Goal: Task Accomplishment & Management: Use online tool/utility

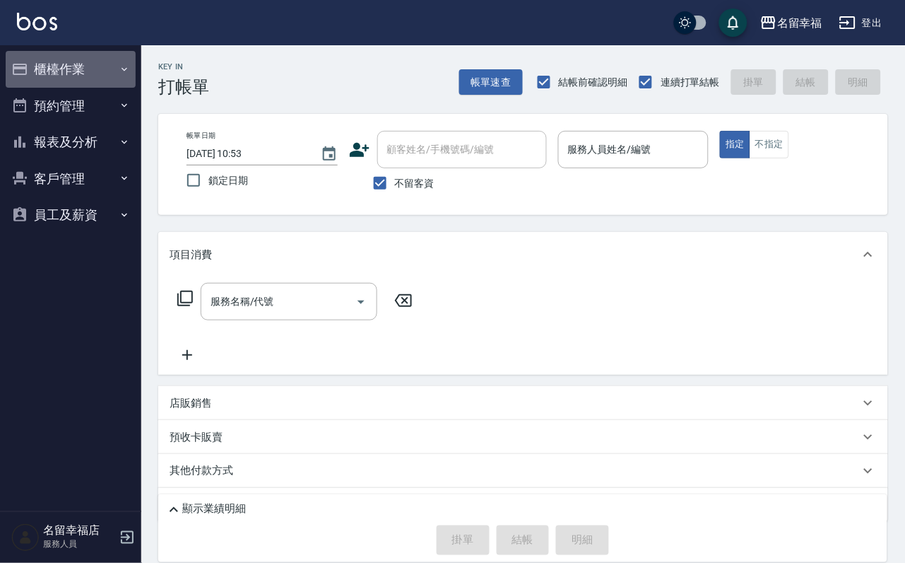
click at [75, 71] on button "櫃檯作業" at bounding box center [71, 69] width 130 height 37
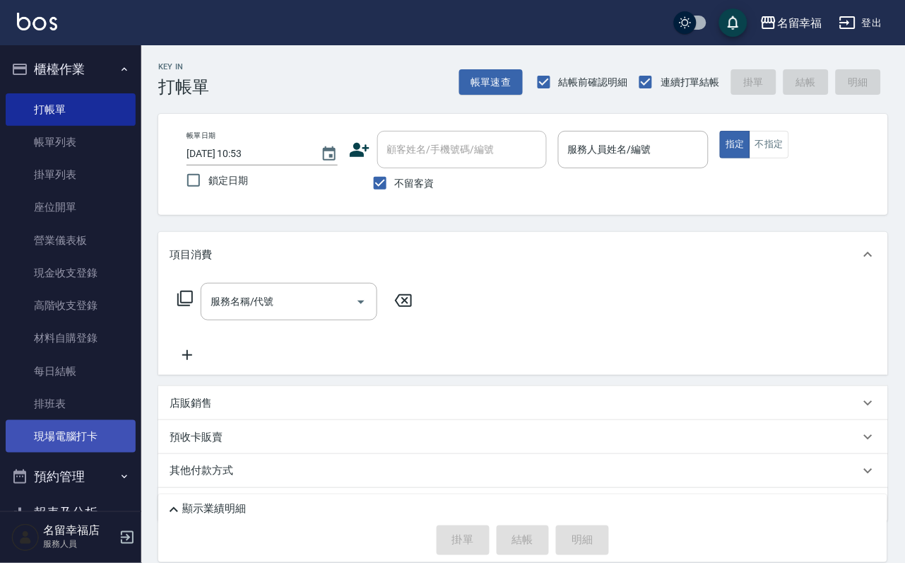
click at [66, 452] on link "現場電腦打卡" at bounding box center [71, 436] width 130 height 33
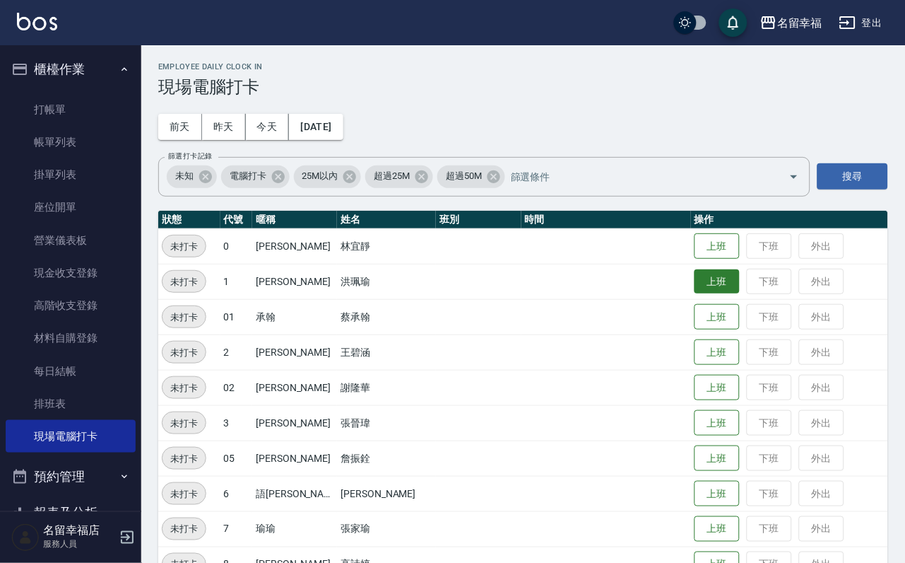
click at [705, 281] on button "上班" at bounding box center [717, 281] width 45 height 25
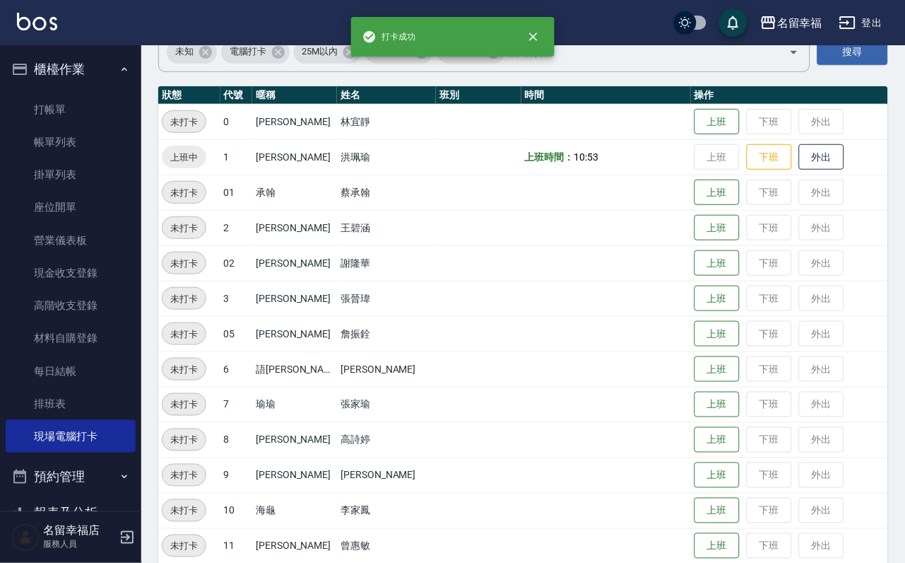
scroll to position [318, 0]
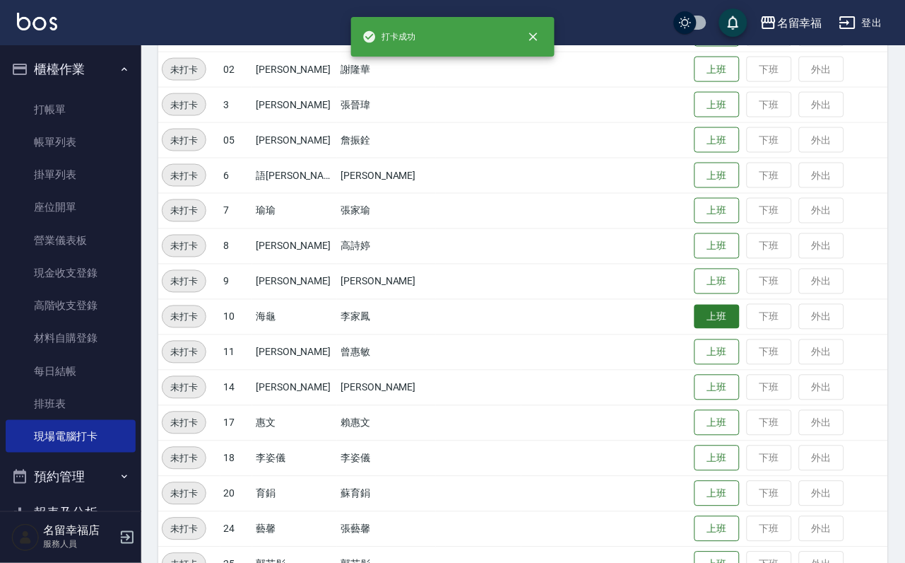
click at [707, 318] on button "上班" at bounding box center [717, 317] width 45 height 25
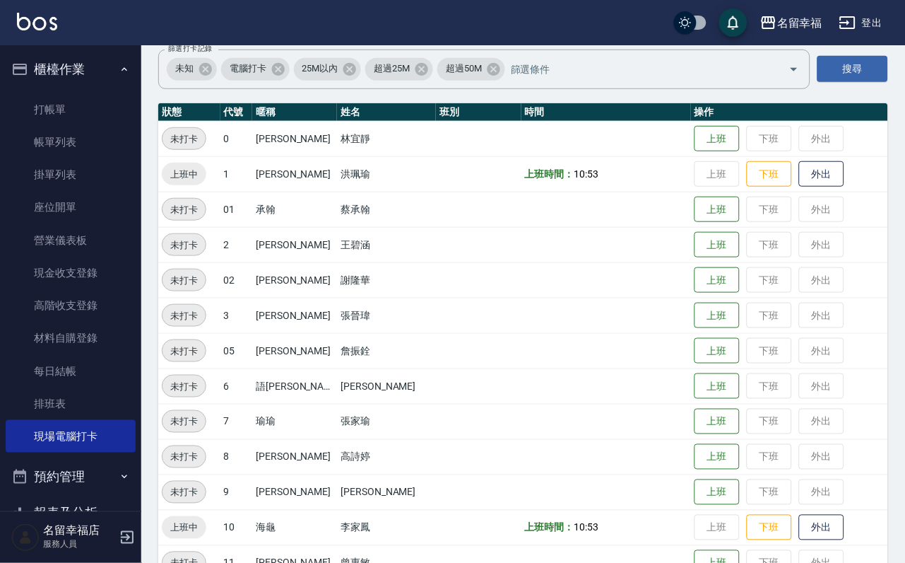
scroll to position [106, 0]
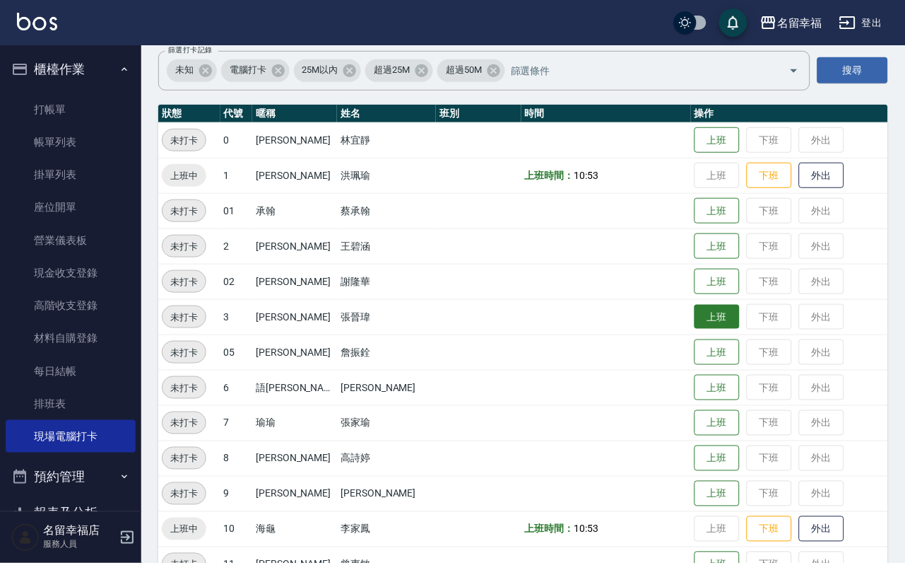
click at [707, 322] on button "上班" at bounding box center [717, 317] width 45 height 25
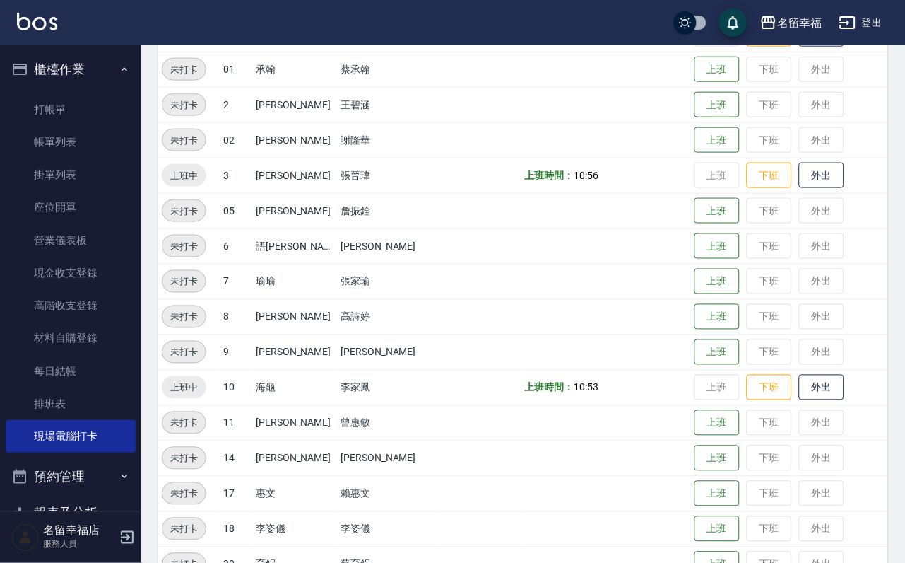
scroll to position [424, 0]
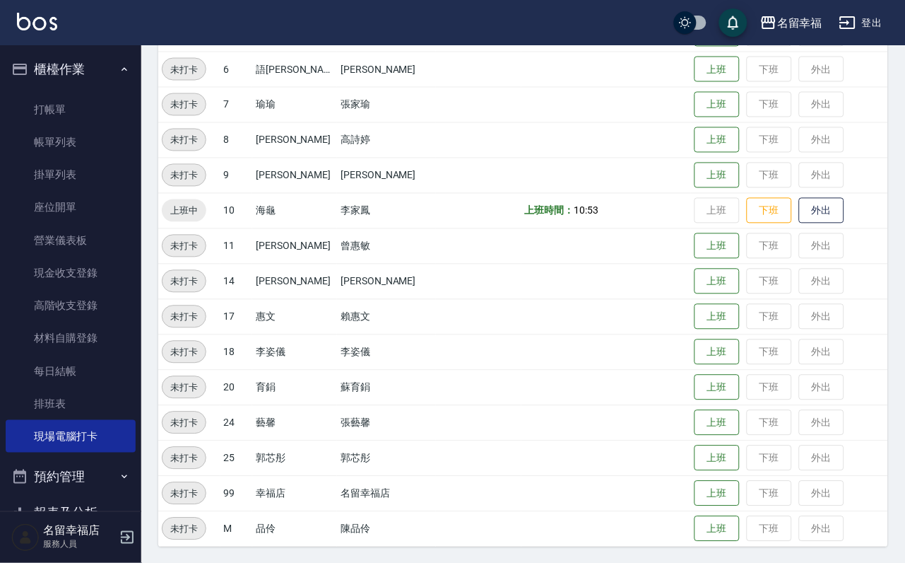
drag, startPoint x: 445, startPoint y: 463, endPoint x: 493, endPoint y: 378, distance: 97.1
click at [493, 393] on tbody "未打卡 0 小靜 林宜靜 上班 下班 外出 上班中 1 珮瑜 洪珮瑜 上班時間： 10:53 上班 下班 外出 未打卡 01 承翰 蔡承翰 上班 下班 外出 …" at bounding box center [523, 175] width 730 height 742
click at [695, 282] on button "上班" at bounding box center [717, 281] width 45 height 25
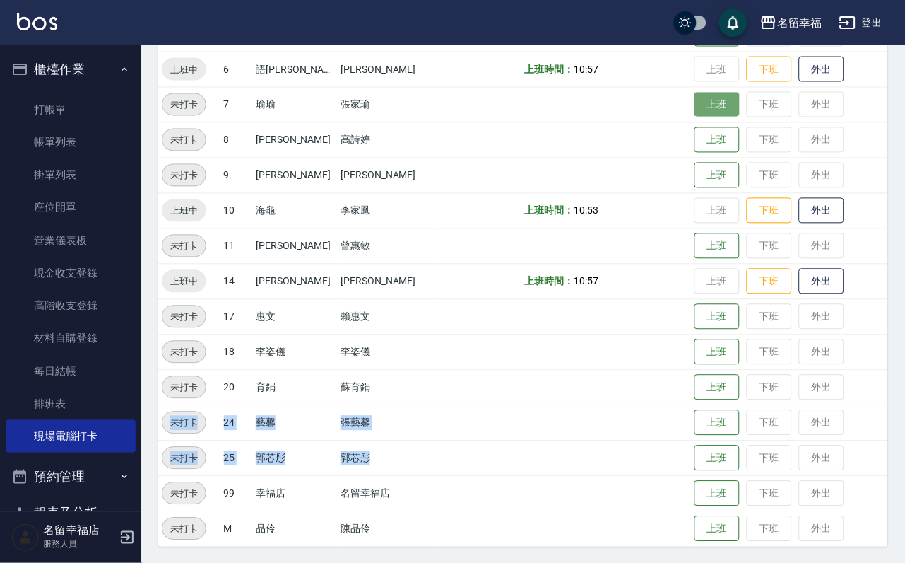
click at [715, 105] on button "上班" at bounding box center [717, 105] width 45 height 25
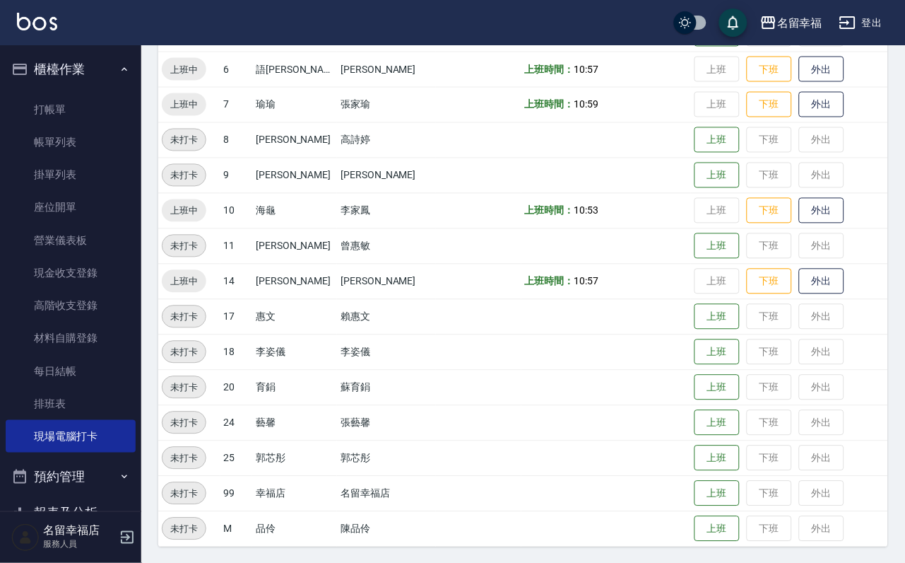
click at [522, 171] on td at bounding box center [607, 175] width 170 height 35
click at [707, 358] on button "上班" at bounding box center [717, 352] width 45 height 25
